Goal: Navigation & Orientation: Find specific page/section

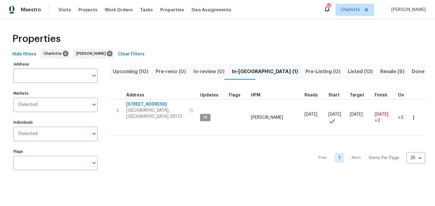
click at [130, 74] on span "Upcoming (10)" at bounding box center [131, 71] width 36 height 9
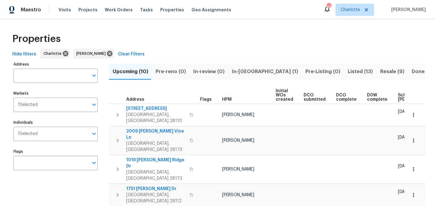
click at [241, 74] on span "In-[GEOGRAPHIC_DATA] (1)" at bounding box center [265, 71] width 66 height 9
